Goal: Task Accomplishment & Management: Use online tool/utility

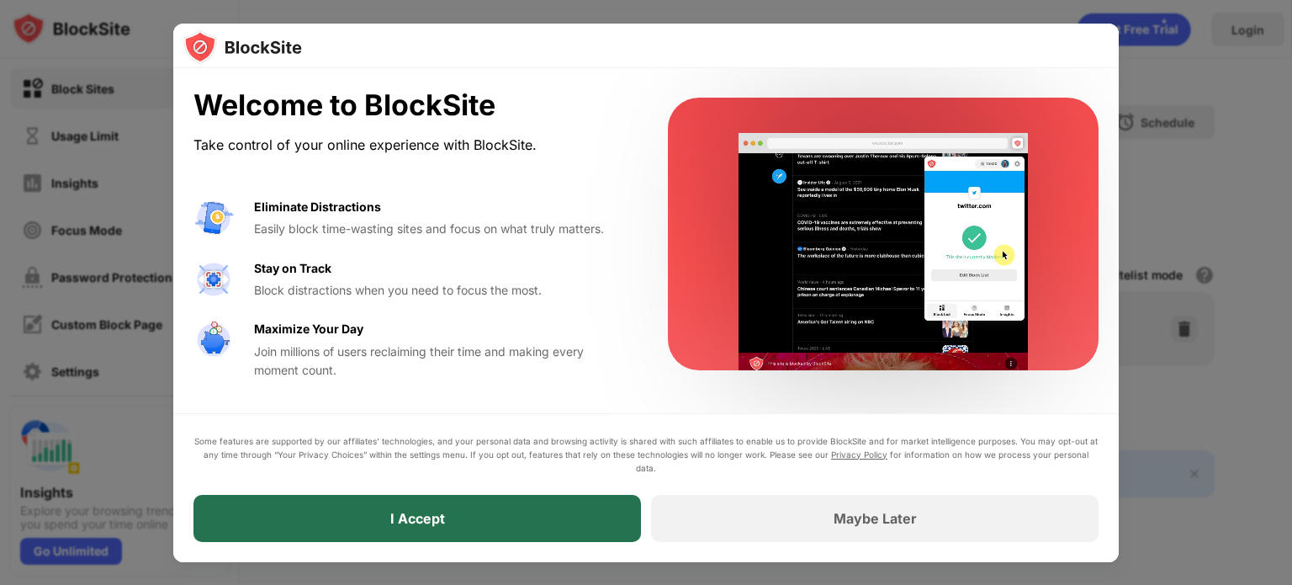
click at [524, 524] on div "I Accept" at bounding box center [416, 518] width 447 height 47
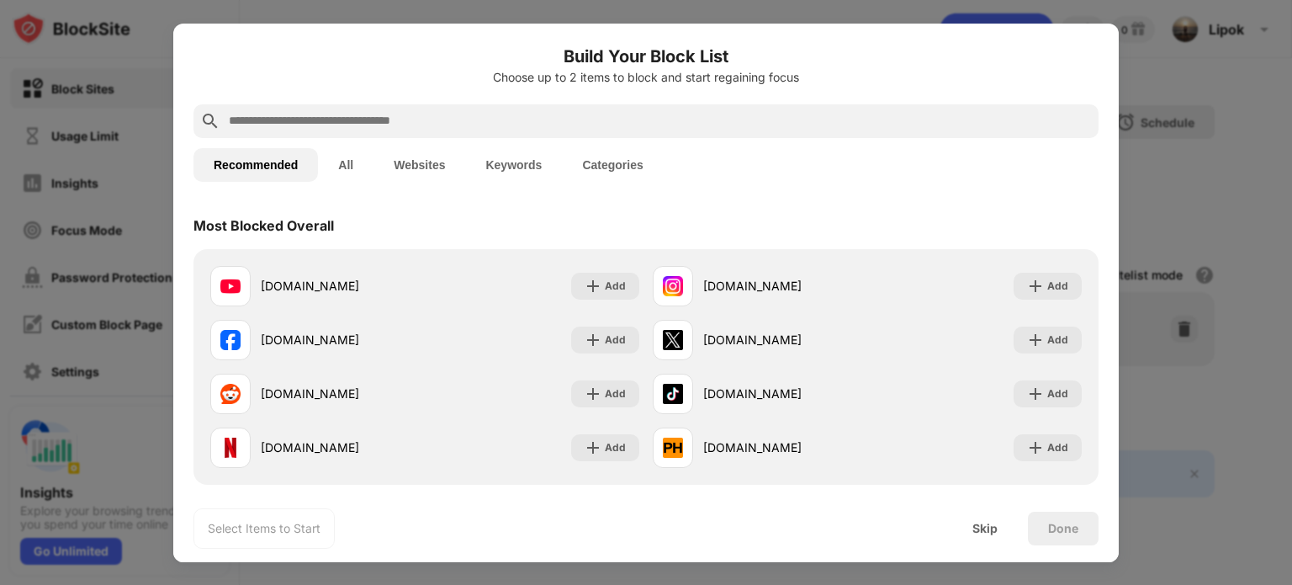
click at [471, 119] on input "text" at bounding box center [659, 121] width 865 height 20
click at [992, 532] on div "Skip" at bounding box center [984, 528] width 25 height 13
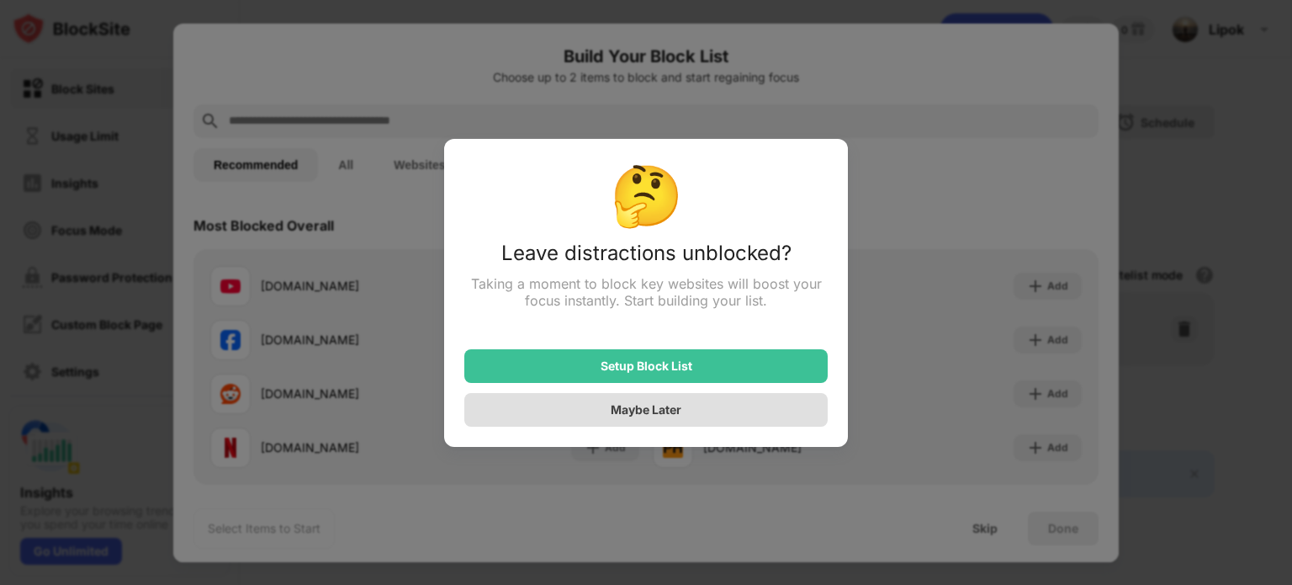
click at [687, 409] on div "Maybe Later" at bounding box center [645, 410] width 363 height 34
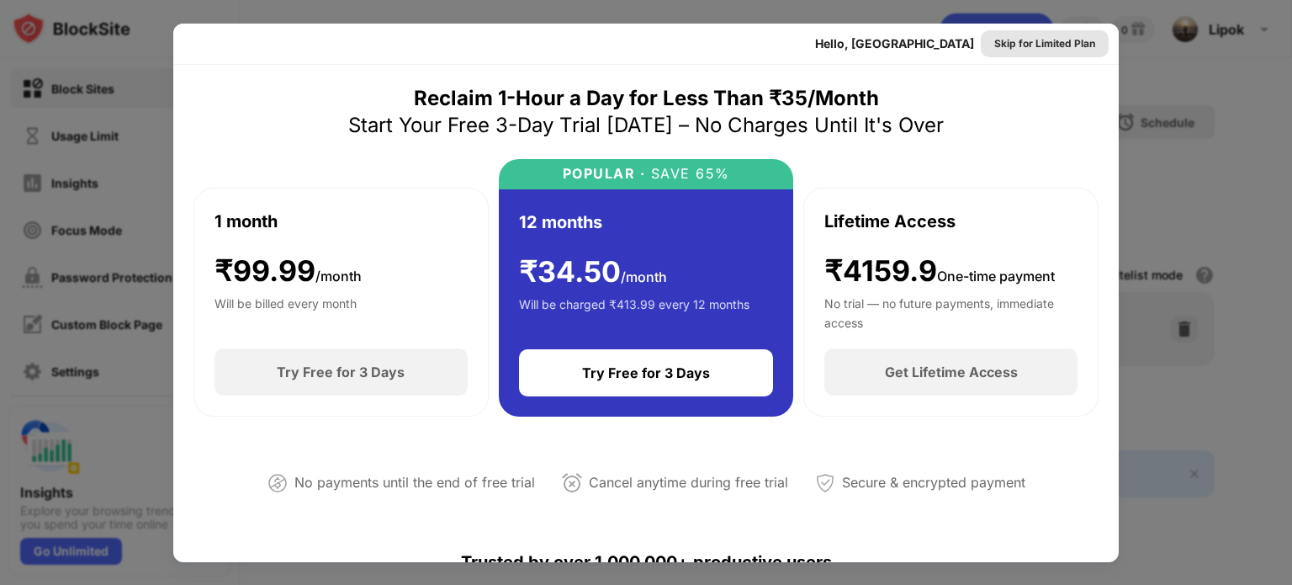
click at [1026, 40] on div "Skip for Limited Plan" at bounding box center [1044, 43] width 101 height 17
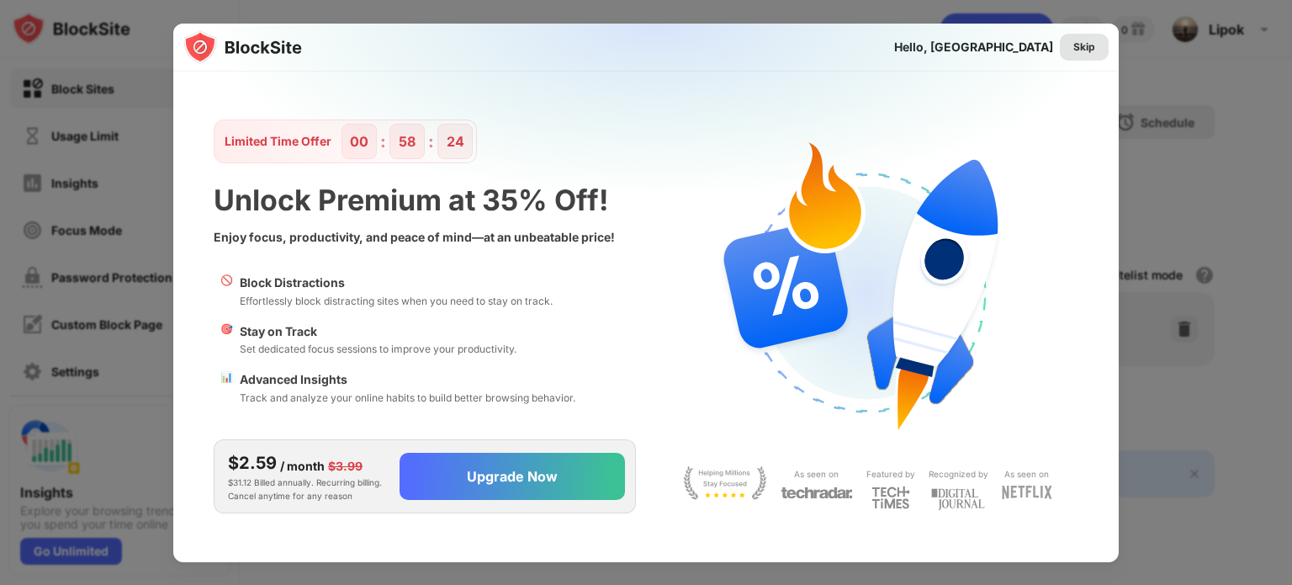
click at [1086, 45] on div "Skip" at bounding box center [1084, 47] width 22 height 17
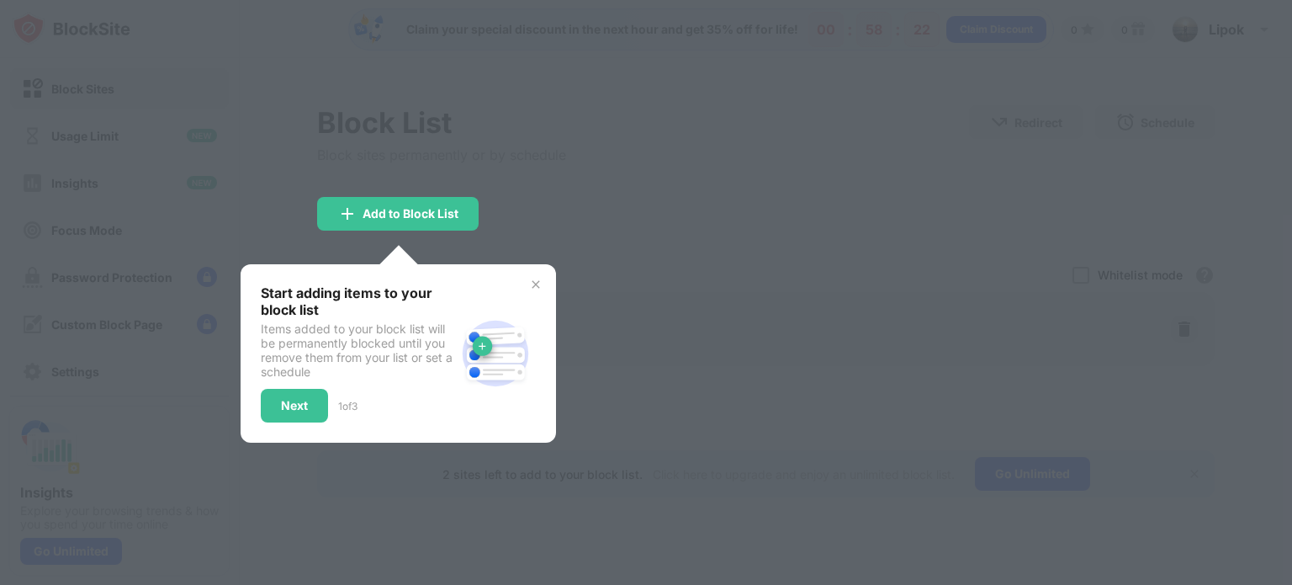
drag, startPoint x: 676, startPoint y: 188, endPoint x: 649, endPoint y: 181, distance: 27.7
click at [676, 187] on div at bounding box center [646, 292] width 1292 height 585
click at [106, 94] on div at bounding box center [646, 292] width 1292 height 585
click at [310, 405] on div "Next" at bounding box center [294, 406] width 67 height 34
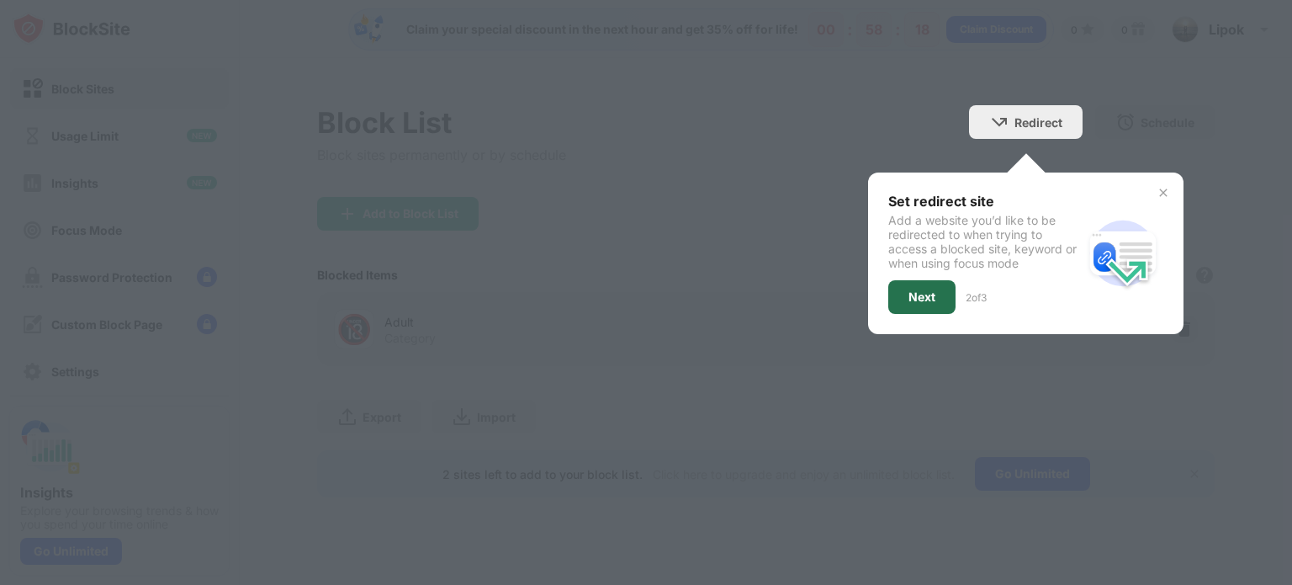
click at [932, 298] on div "Next" at bounding box center [921, 296] width 27 height 13
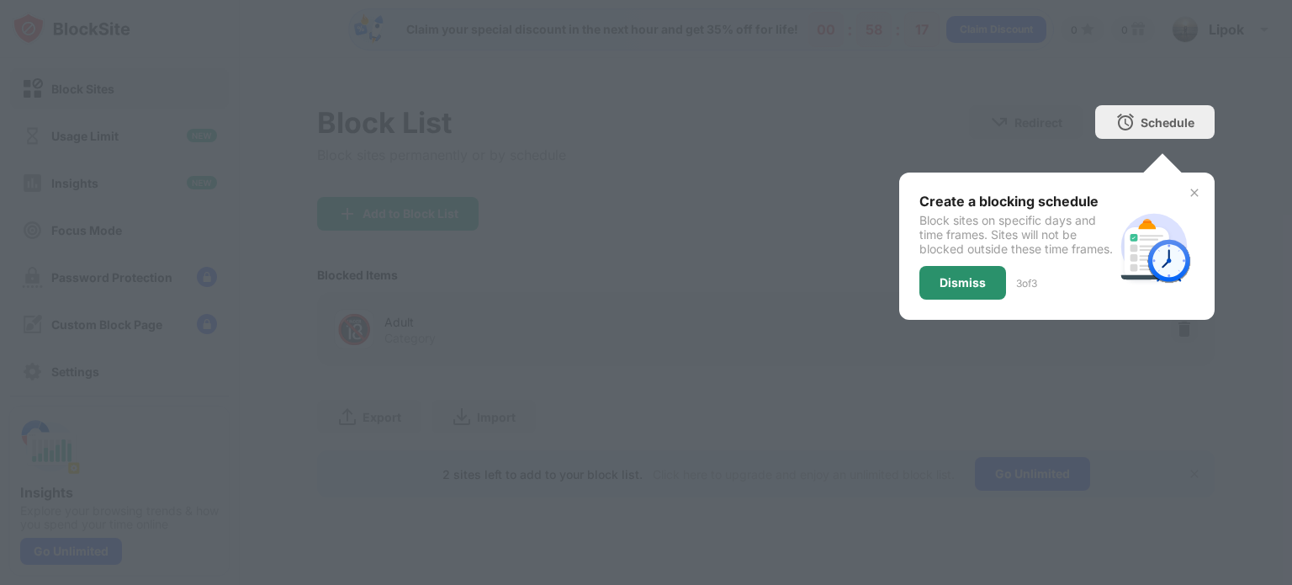
click at [973, 289] on div "Dismiss" at bounding box center [963, 282] width 46 height 13
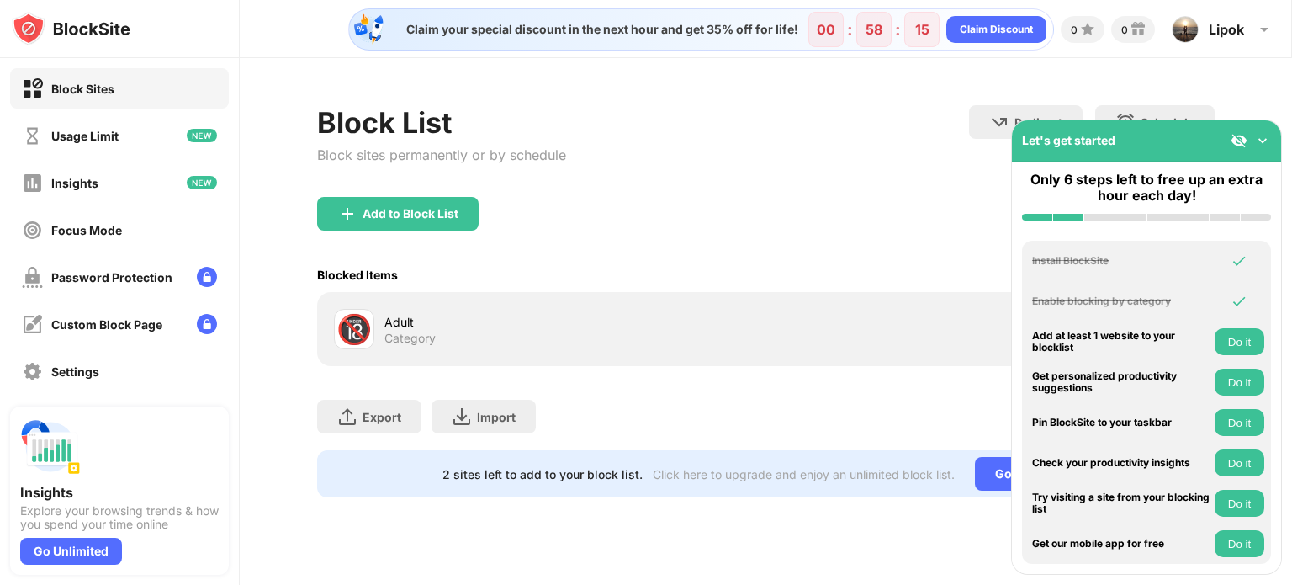
click at [86, 93] on div "Block Sites" at bounding box center [82, 89] width 63 height 14
click at [417, 211] on div "Add to Block List" at bounding box center [411, 213] width 96 height 13
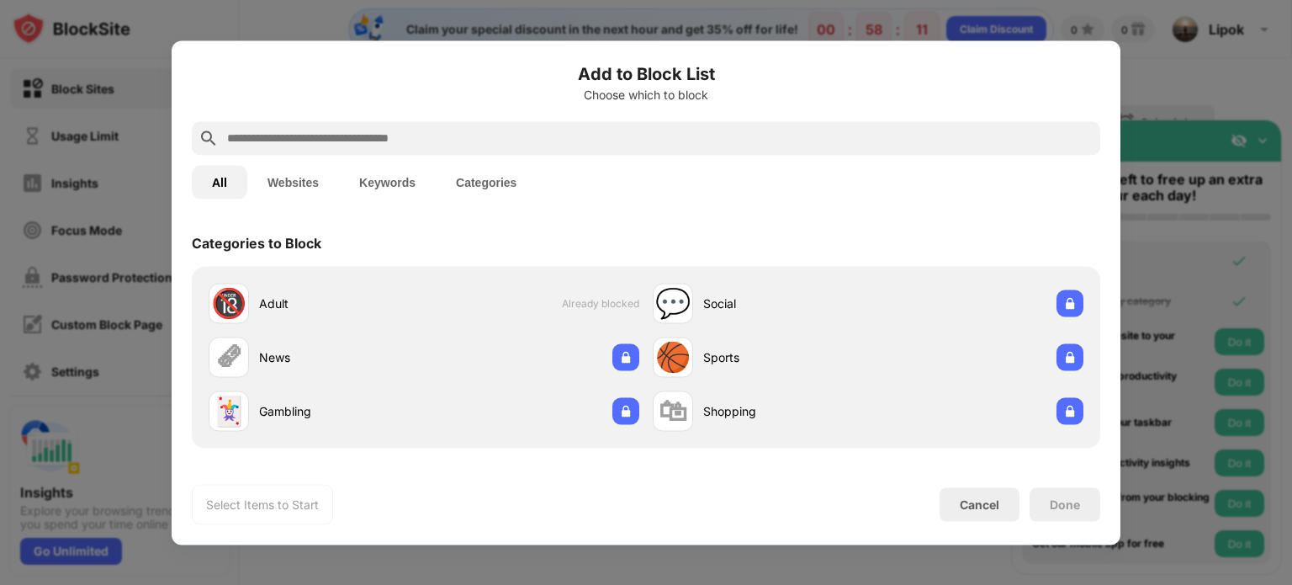
click at [297, 140] on input "text" at bounding box center [659, 138] width 868 height 20
paste input "**********"
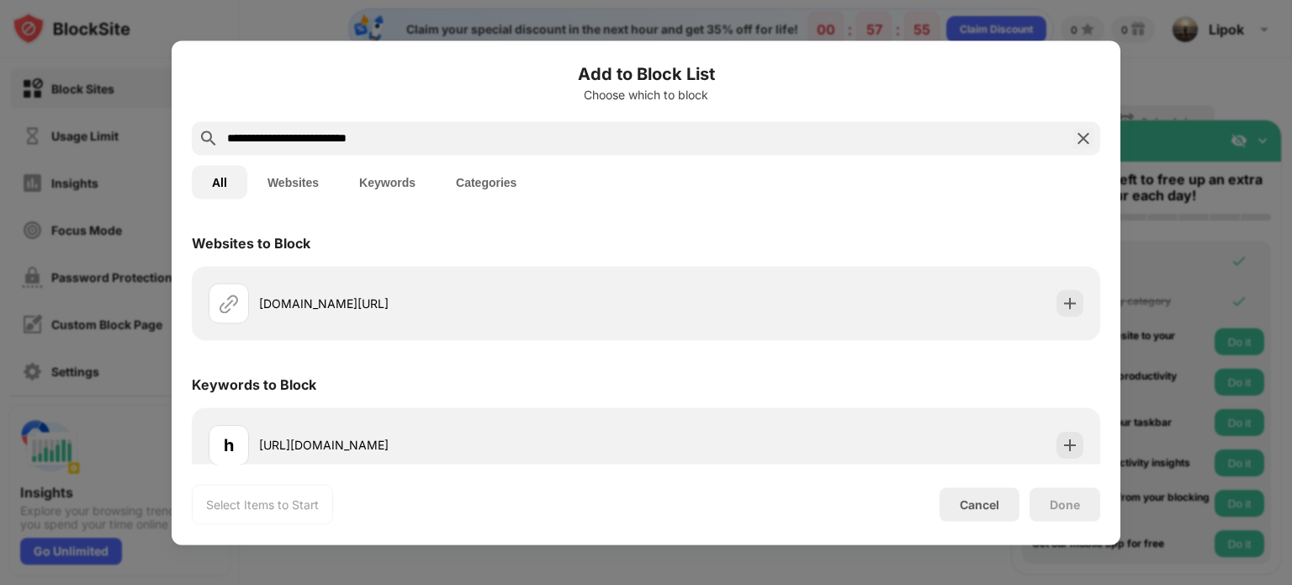
scroll to position [17, 0]
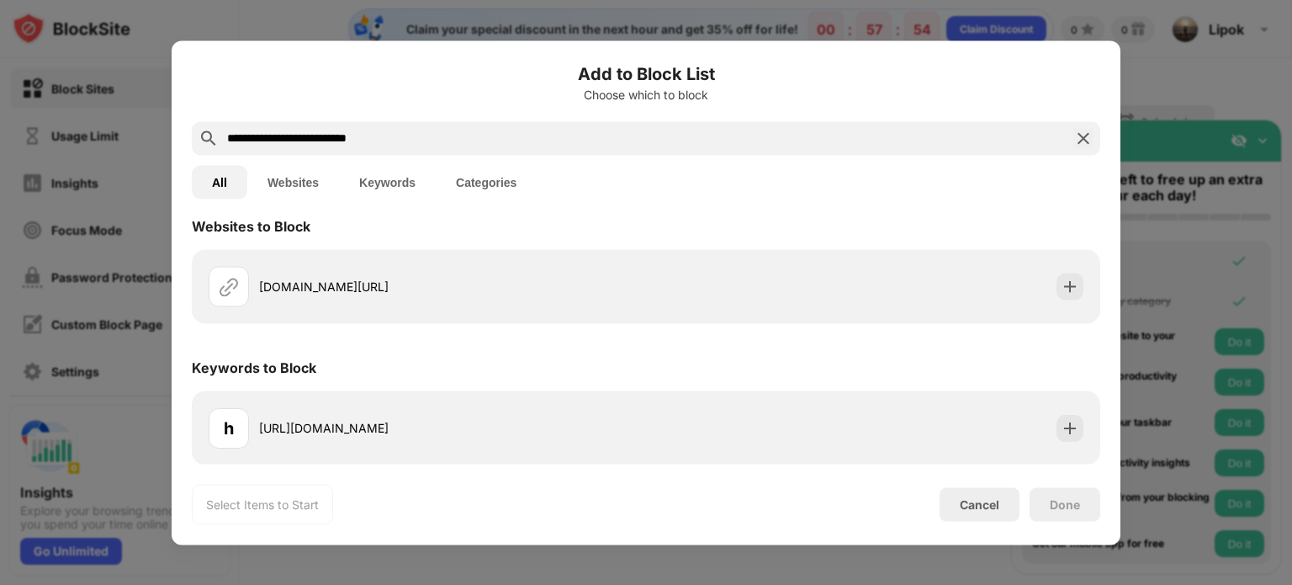
type input "**********"
click at [310, 177] on button "Websites" at bounding box center [293, 182] width 92 height 34
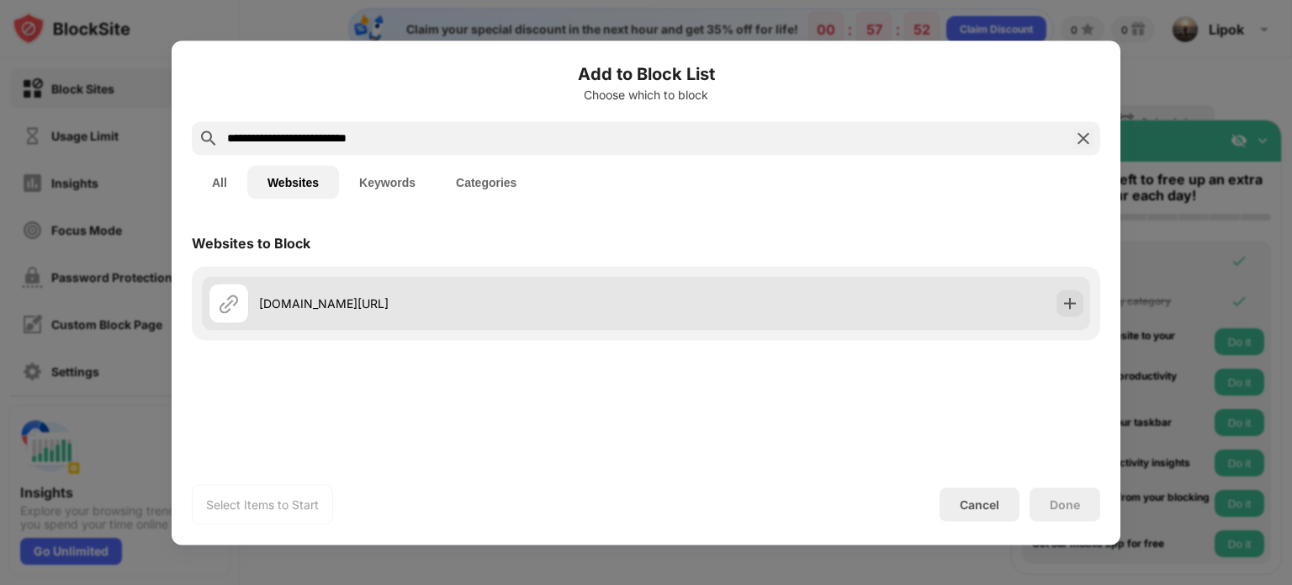
click at [962, 317] on div "[DOMAIN_NAME][URL]" at bounding box center [646, 303] width 888 height 54
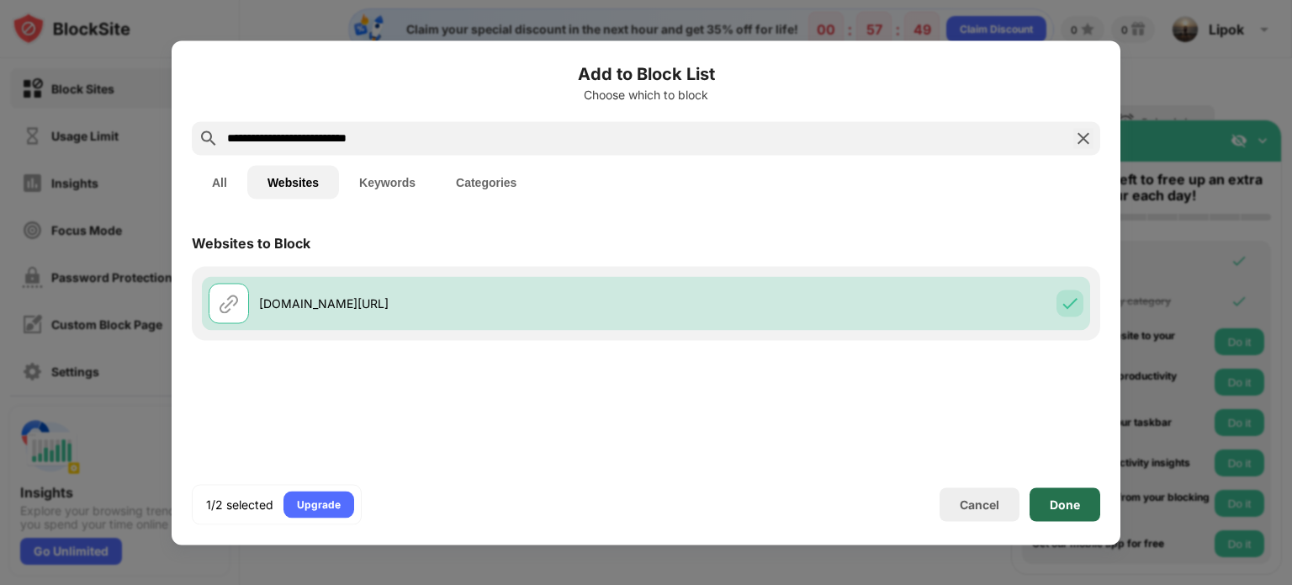
click at [1081, 506] on div "Done" at bounding box center [1065, 504] width 71 height 34
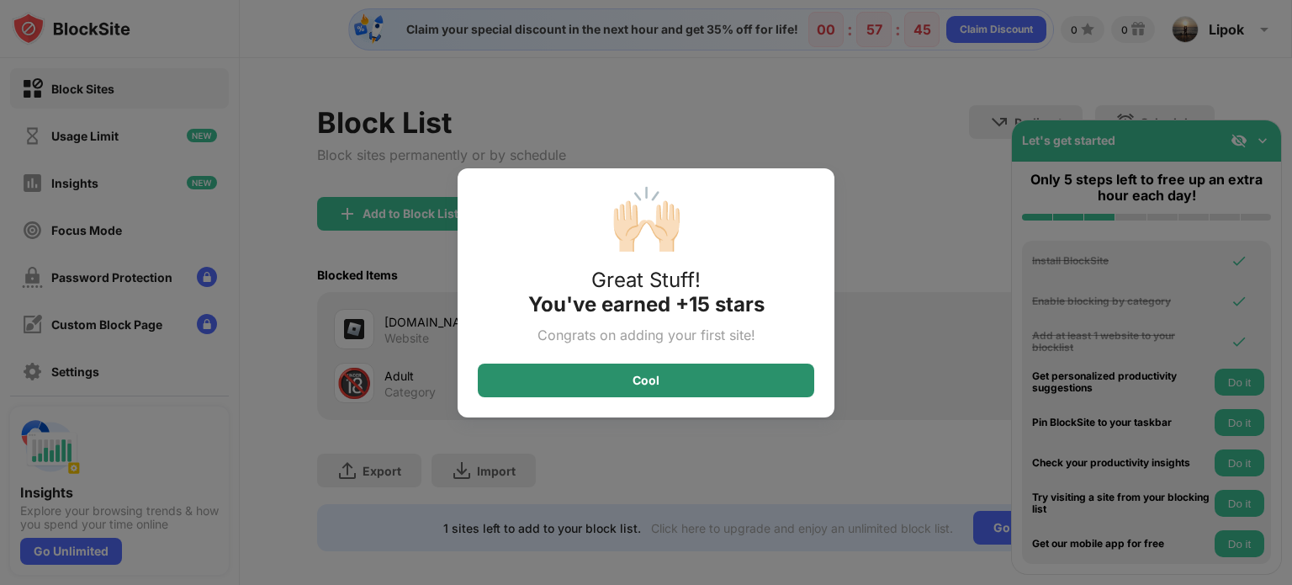
click at [732, 366] on div "Cool" at bounding box center [646, 380] width 336 height 34
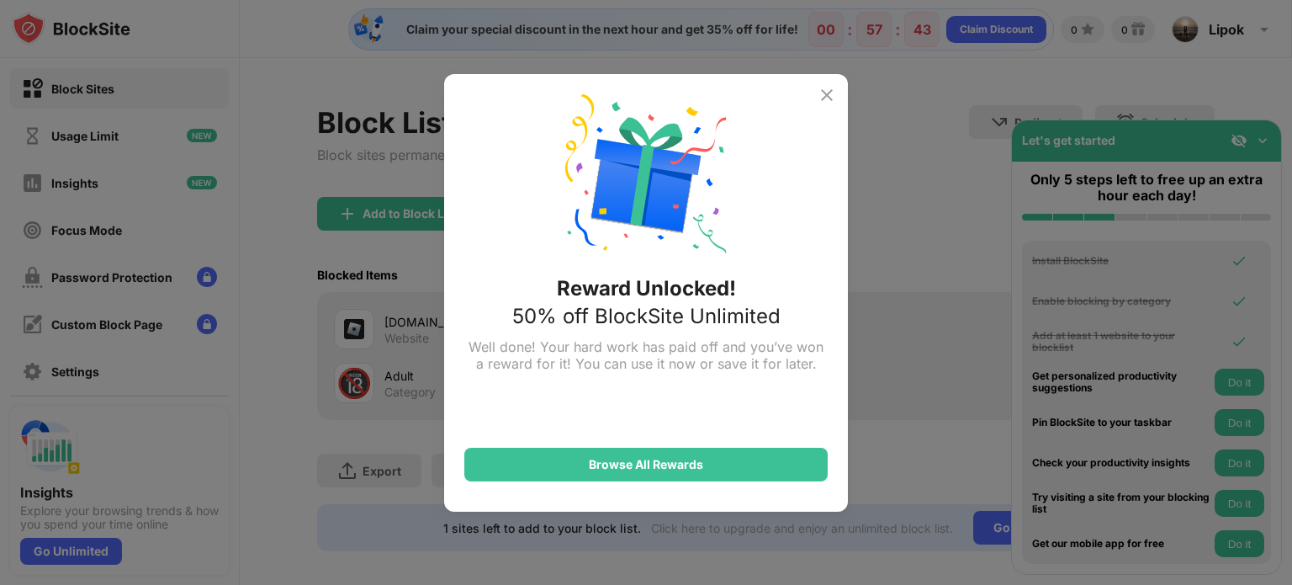
click at [824, 90] on img at bounding box center [827, 95] width 20 height 20
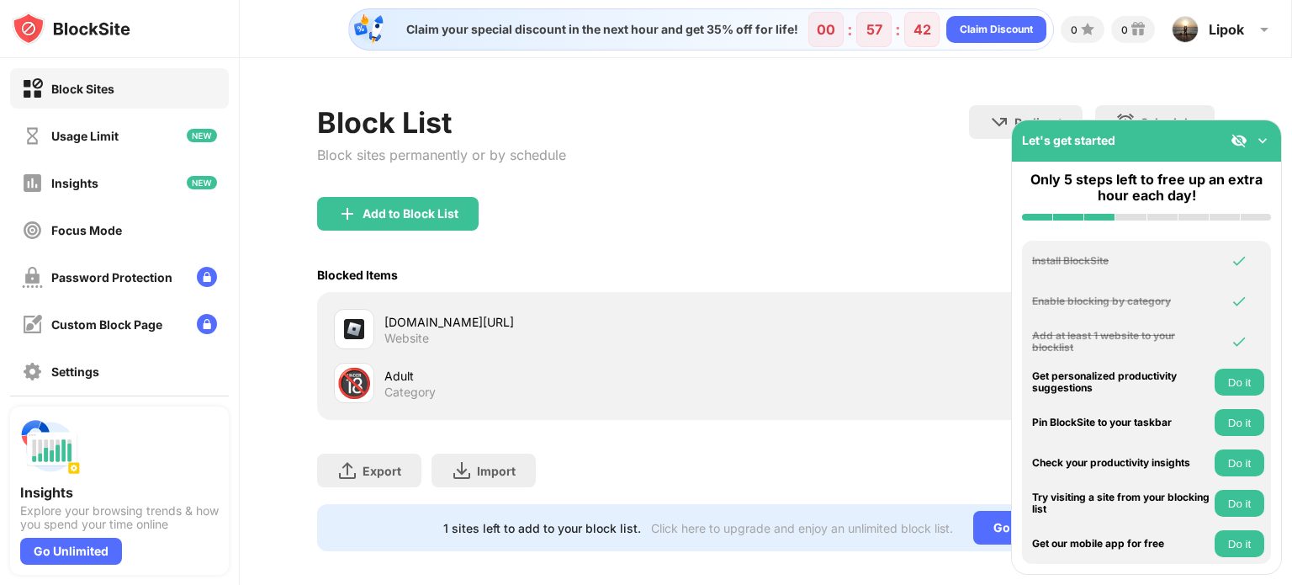
click at [707, 189] on div "Block List Block sites permanently or by schedule Redirect Choose a site to be …" at bounding box center [766, 151] width 898 height 92
